Goal: Information Seeking & Learning: Check status

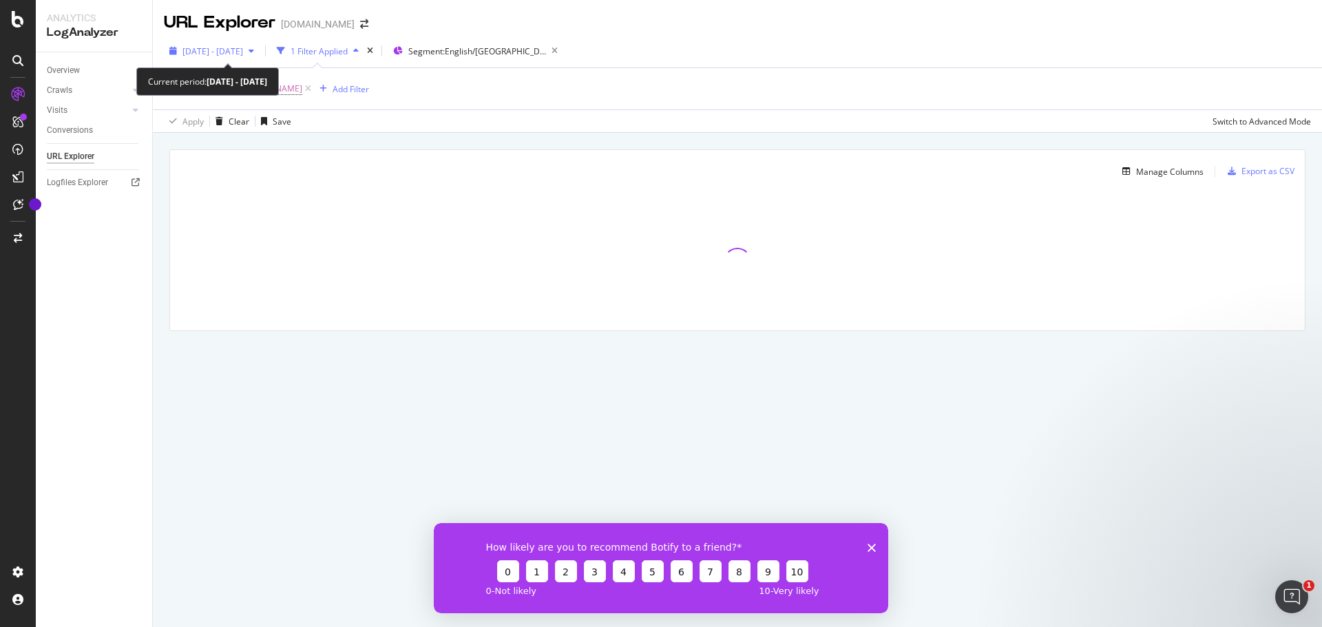
click at [243, 54] on span "[DATE] - [DATE]" at bounding box center [212, 51] width 61 height 12
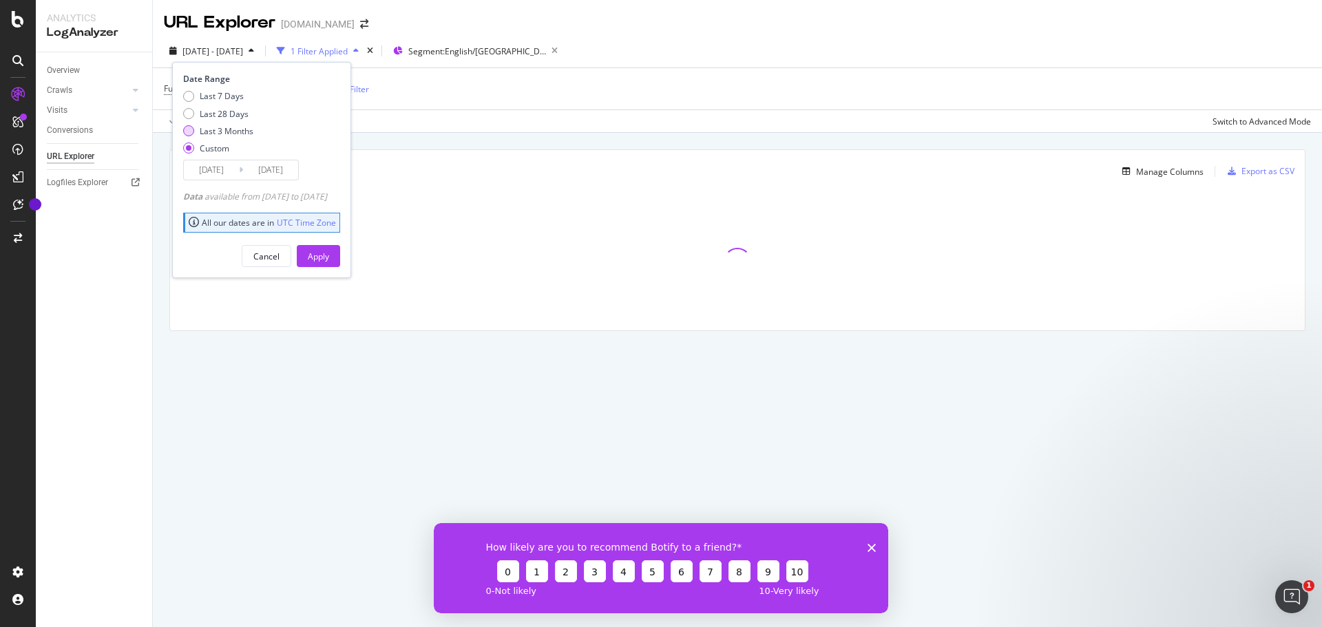
click at [239, 131] on div "Last 3 Months" at bounding box center [227, 131] width 54 height 12
type input "[DATE]"
click at [329, 257] on div "Apply" at bounding box center [318, 257] width 21 height 12
